Goal: Task Accomplishment & Management: Manage account settings

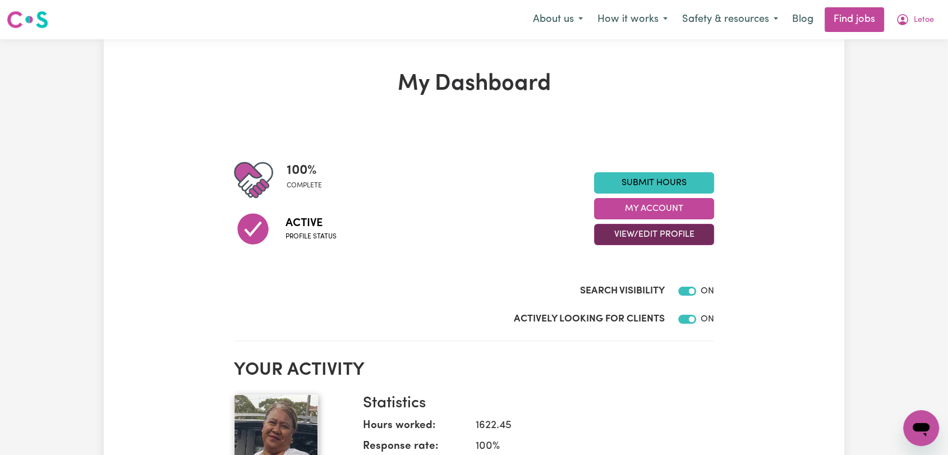
click at [661, 236] on button "View/Edit Profile" at bounding box center [654, 234] width 120 height 21
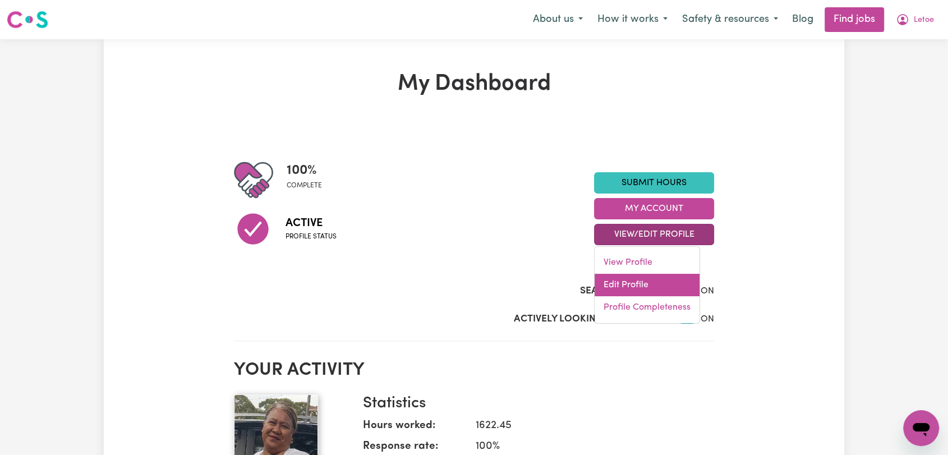
click at [645, 285] on link "Edit Profile" at bounding box center [646, 285] width 105 height 22
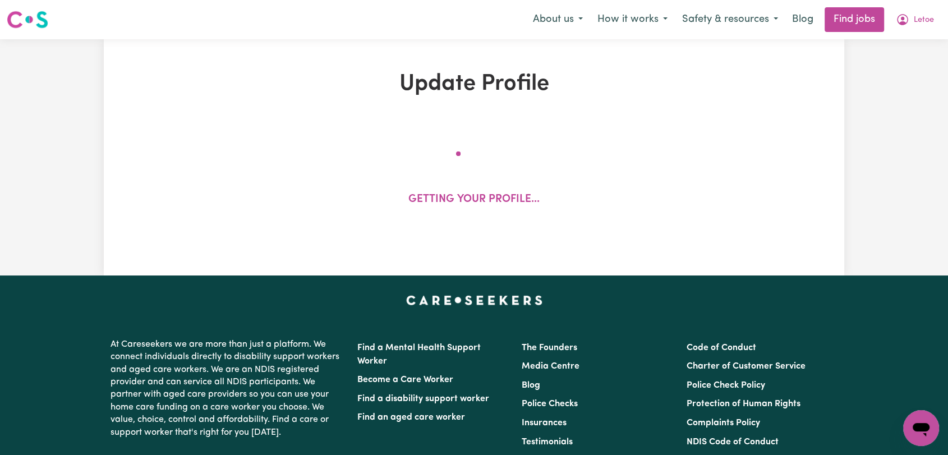
select select "[DEMOGRAPHIC_DATA]"
select select "[DEMOGRAPHIC_DATA] Citizen"
select select "Studying a healthcare related degree or qualification"
select select "50"
select select "70"
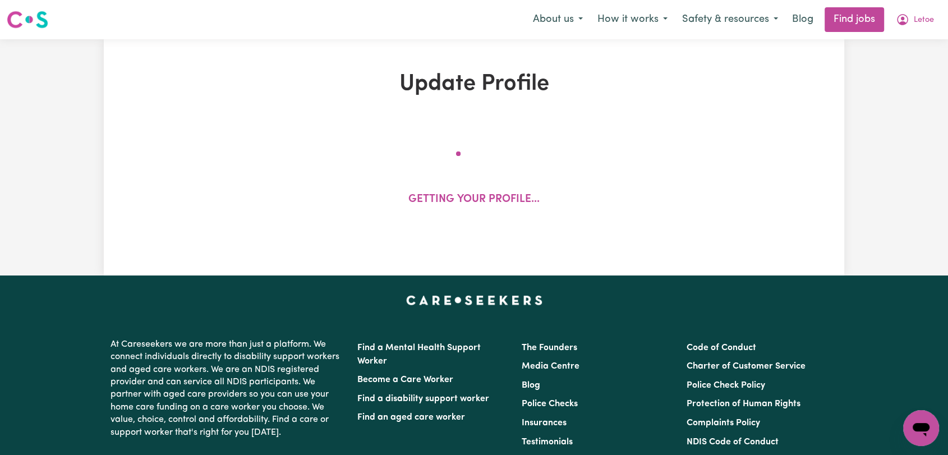
select select "80"
select select "100"
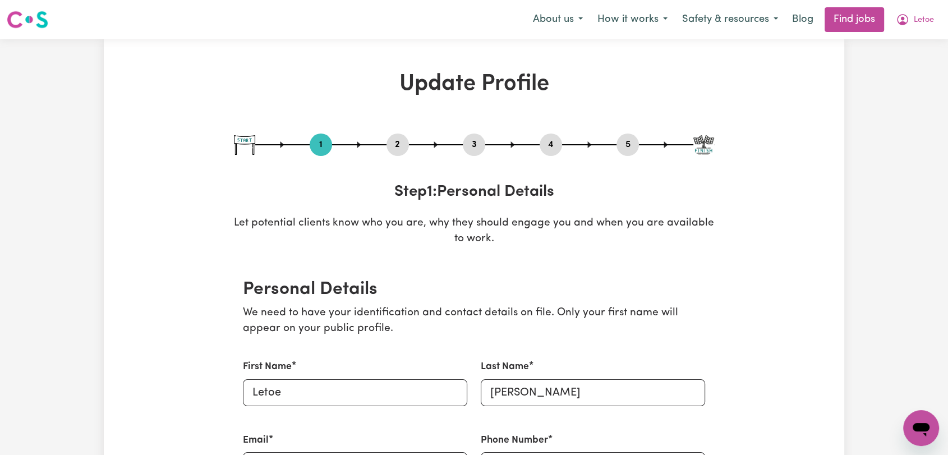
click at [467, 149] on button "3" at bounding box center [474, 144] width 22 height 15
select select "2018"
select select "Certificate III (Individual Support)"
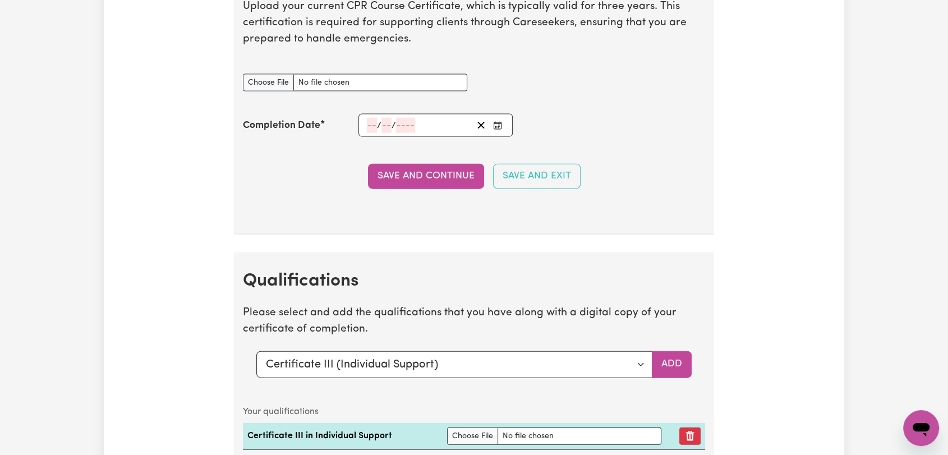
scroll to position [2679, 0]
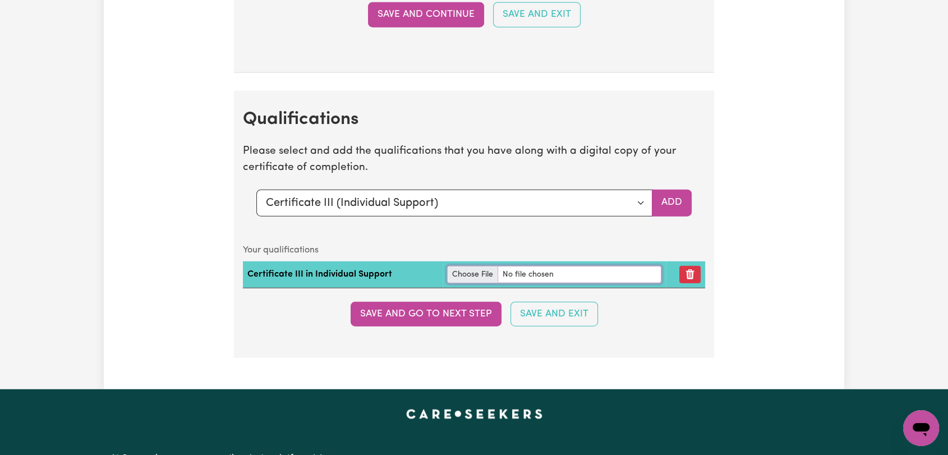
click at [462, 266] on input "file" at bounding box center [554, 274] width 214 height 17
type input "C:\fakepath\[PERSON_NAME] - Certificate III_Individual Support.pdf"
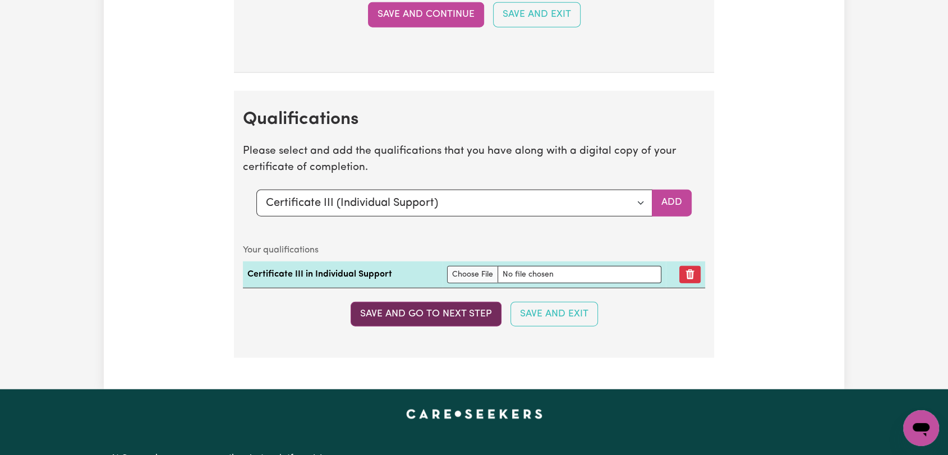
click at [436, 308] on button "Save and go to next step" at bounding box center [425, 314] width 151 height 25
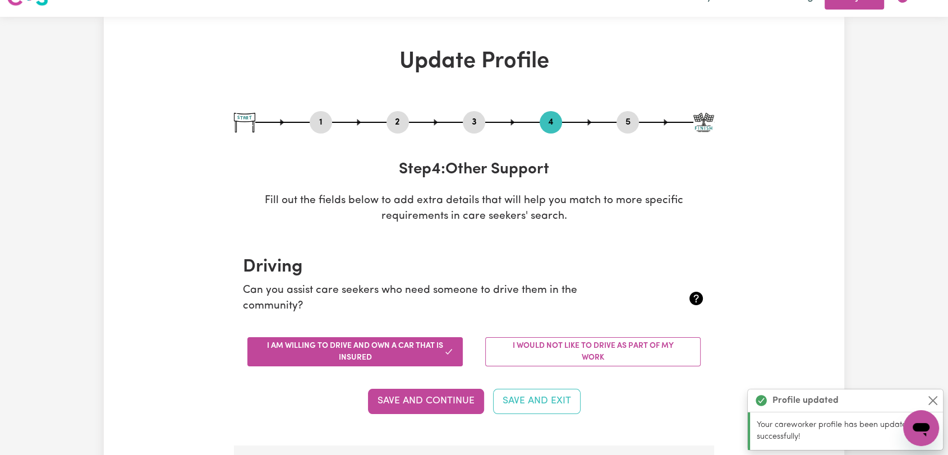
scroll to position [0, 0]
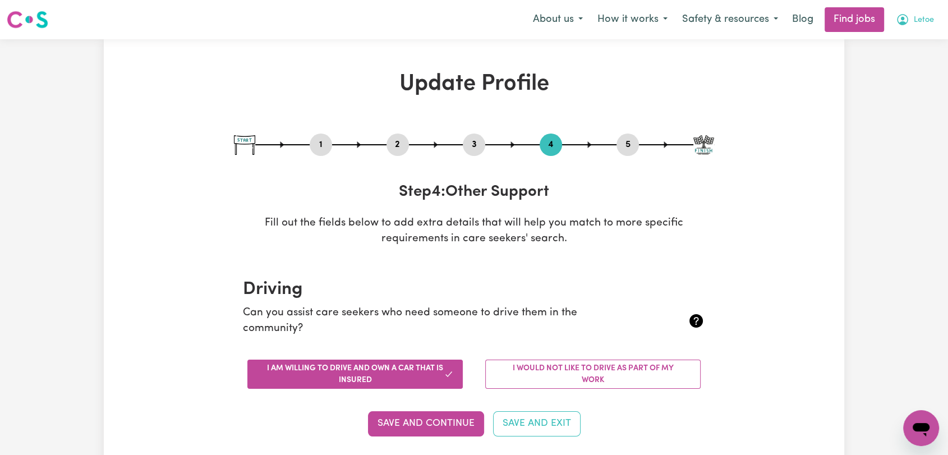
click at [921, 20] on span "Letoe" at bounding box center [923, 20] width 20 height 12
click at [920, 87] on link "Logout" at bounding box center [896, 85] width 89 height 21
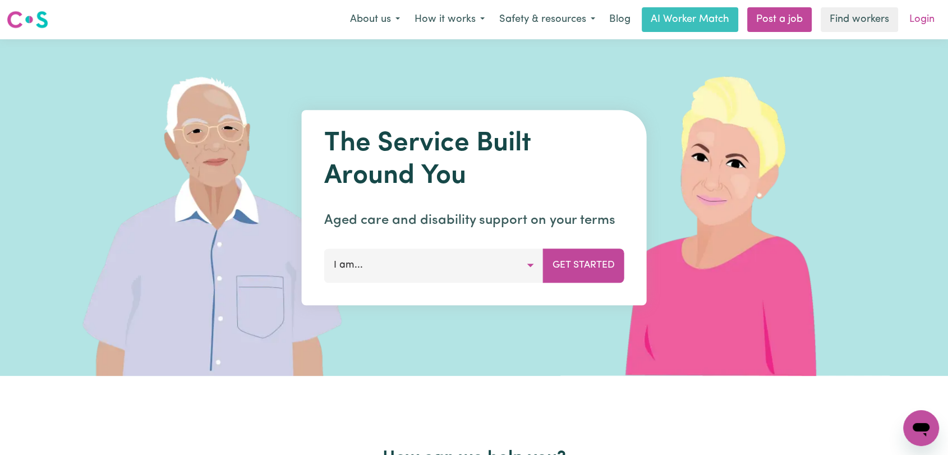
click at [921, 24] on link "Login" at bounding box center [921, 19] width 39 height 25
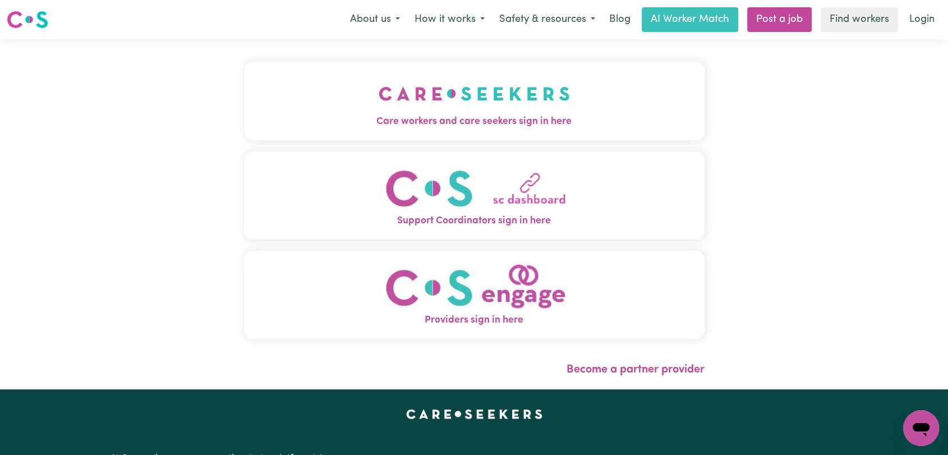
click at [449, 90] on img "Care workers and care seekers sign in here" at bounding box center [473, 93] width 191 height 41
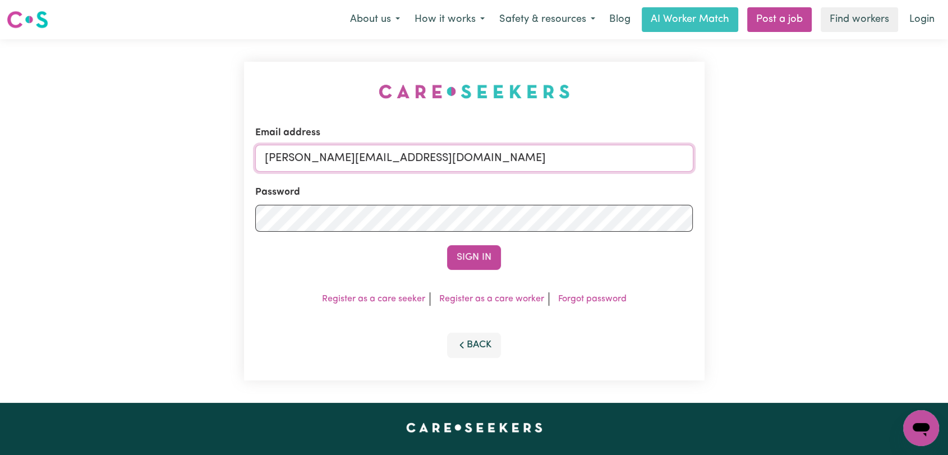
click at [507, 154] on input "[PERSON_NAME][EMAIL_ADDRESS][DOMAIN_NAME]" at bounding box center [474, 158] width 438 height 27
drag, startPoint x: 323, startPoint y: 159, endPoint x: 520, endPoint y: 181, distance: 198.6
click at [520, 181] on form "Email address Superuser~[EMAIL_ADDRESS][DOMAIN_NAME] Password Sign In" at bounding box center [474, 198] width 438 height 144
type input "Superuser~[EMAIL_ADDRESS][DOMAIN_NAME]"
click at [470, 256] on button "Sign In" at bounding box center [474, 257] width 54 height 25
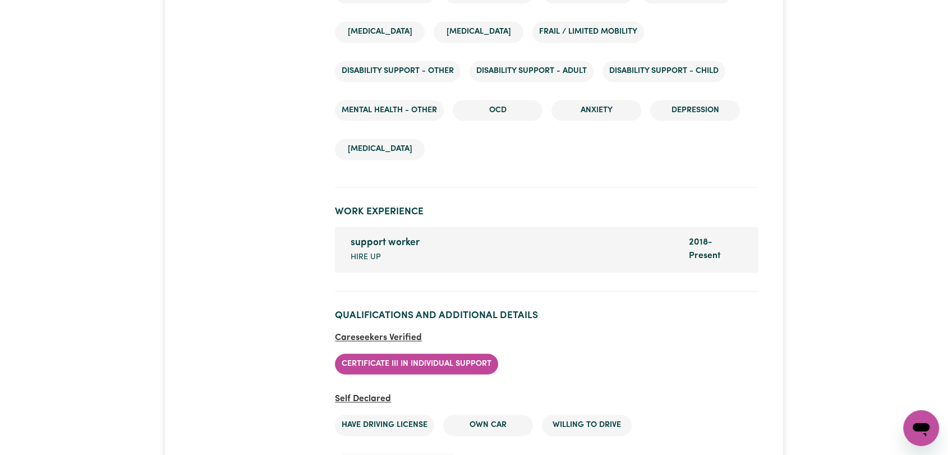
scroll to position [1682, 0]
